Goal: Task Accomplishment & Management: Manage account settings

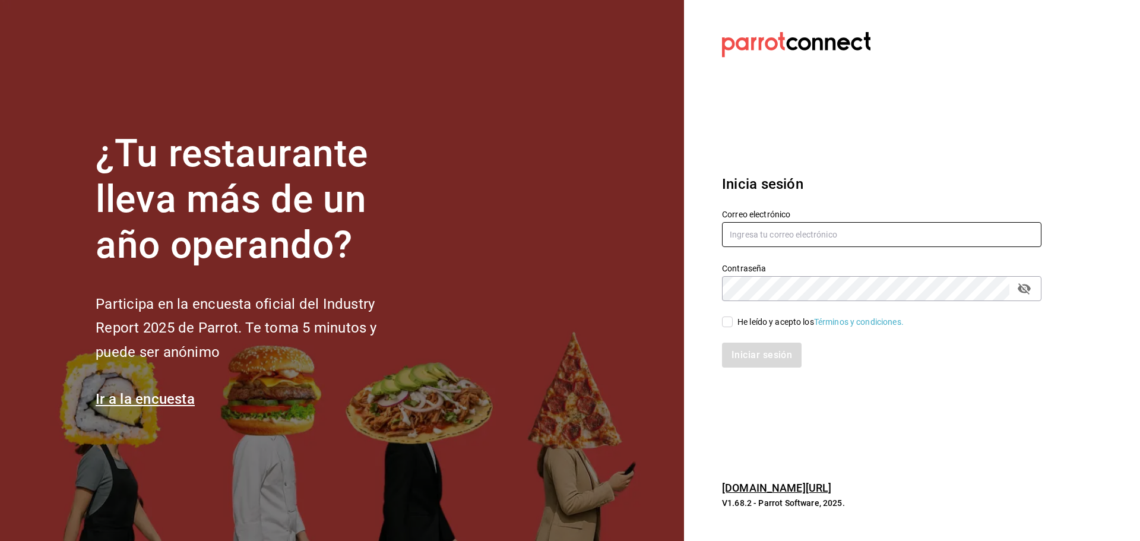
click at [837, 238] on input "text" at bounding box center [881, 234] width 319 height 25
type input "[EMAIL_ADDRESS][DOMAIN_NAME]"
click at [729, 322] on input "He leído y acepto los Términos y condiciones." at bounding box center [727, 322] width 11 height 11
checkbox input "true"
click at [740, 356] on button "Iniciar sesión" at bounding box center [762, 355] width 81 height 25
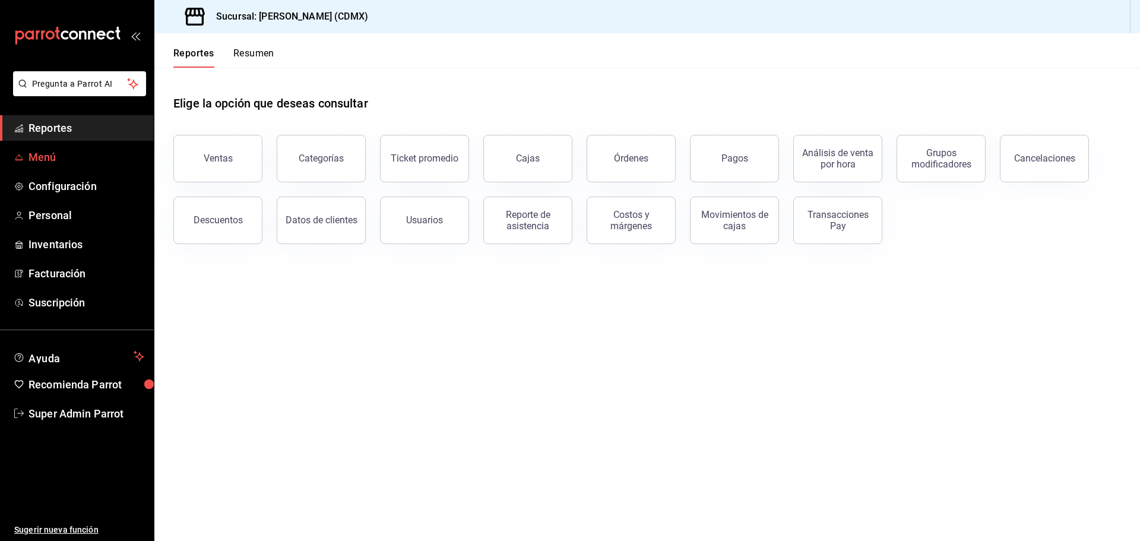
click at [80, 151] on span "Menú" at bounding box center [87, 157] width 116 height 16
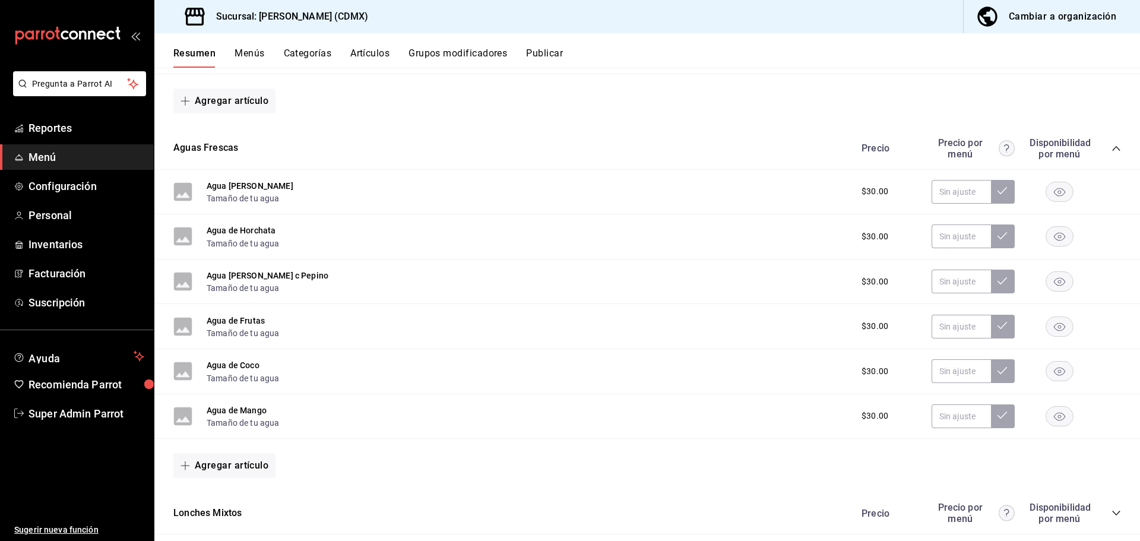
scroll to position [468, 0]
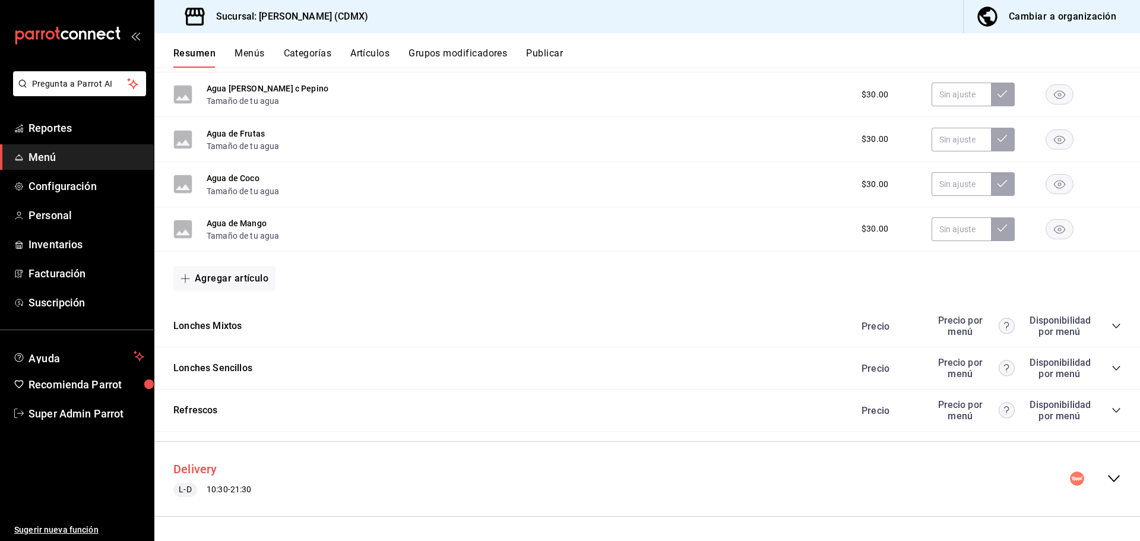
click at [192, 472] on button "Delivery" at bounding box center [195, 469] width 44 height 17
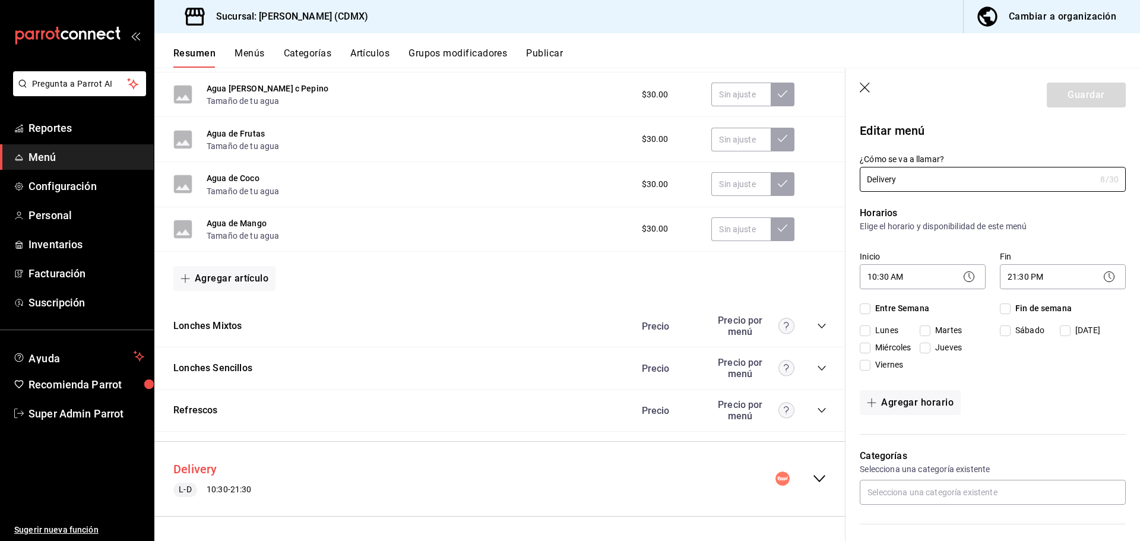
checkbox input "true"
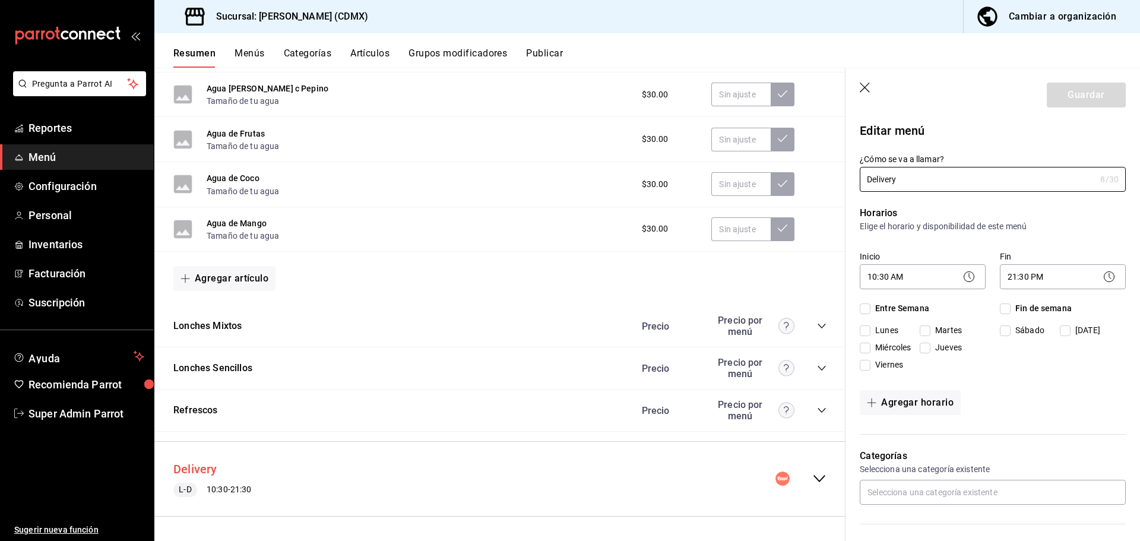
checkbox input "true"
